Goal: Information Seeking & Learning: Learn about a topic

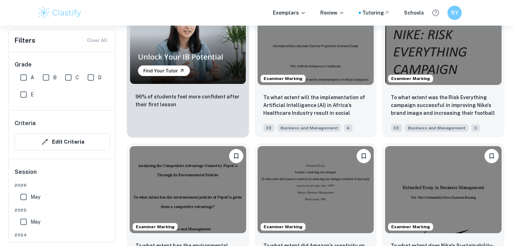
scroll to position [465, 0]
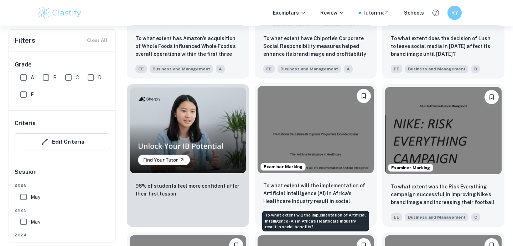
click at [319, 196] on p "To what extent will the implementation of Artificial Intelligence (AI) in Afric…" at bounding box center [315, 194] width 105 height 24
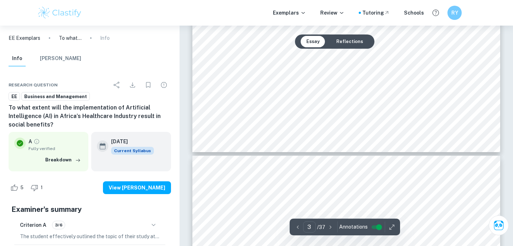
scroll to position [1336, 0]
type input "4"
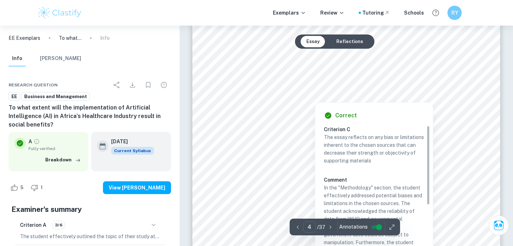
scroll to position [1412, 0]
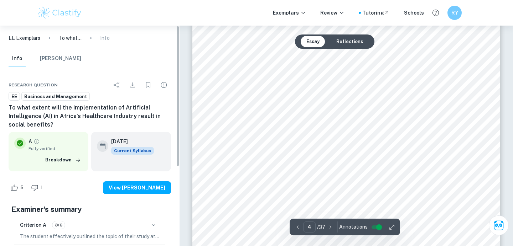
click at [151, 231] on div "Criterion A 3/6" at bounding box center [90, 225] width 140 height 12
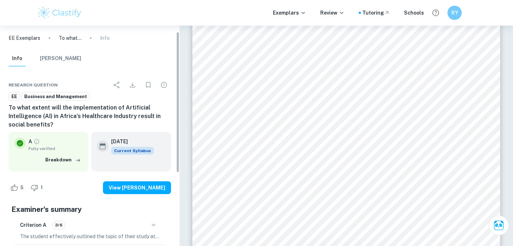
scroll to position [55, 0]
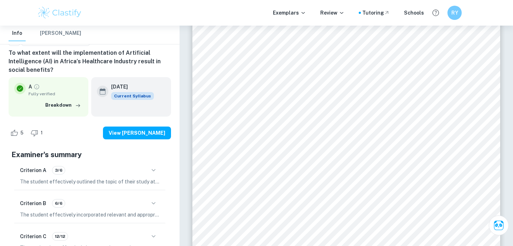
click at [151, 177] on div "Criterion A 3/6 The student effectively outlined the topic of their study at th…" at bounding box center [89, 175] width 151 height 30
click at [152, 167] on icon "button" at bounding box center [153, 170] width 9 height 9
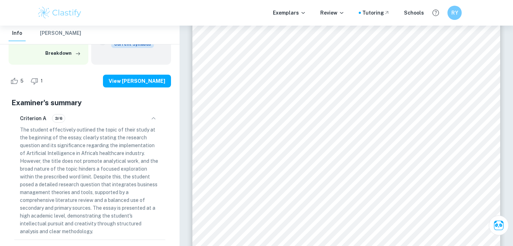
scroll to position [116, 0]
